Goal: Book appointment/travel/reservation

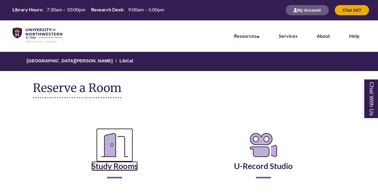
click at [130, 165] on link "Study Rooms" at bounding box center [114, 159] width 46 height 25
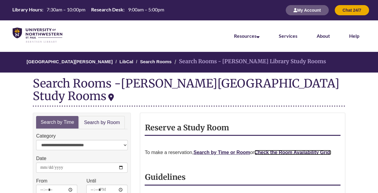
click at [284, 150] on strong "Check the Room Availability Grid." at bounding box center [292, 152] width 77 height 5
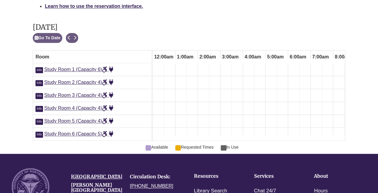
scroll to position [0, 348]
